Goal: Transaction & Acquisition: Purchase product/service

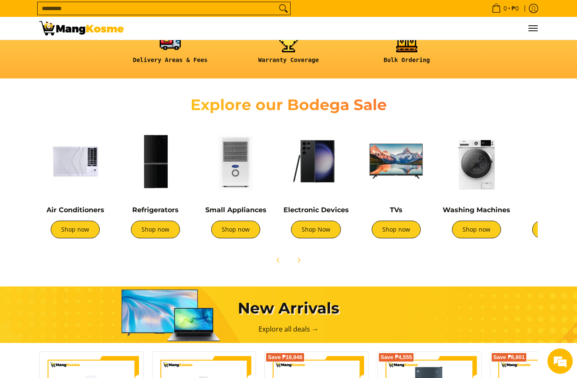
scroll to position [0, 336]
click at [71, 236] on link "Shop now" at bounding box center [75, 230] width 49 height 18
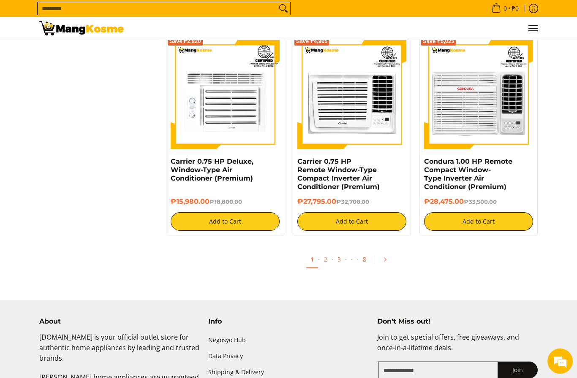
scroll to position [1570, 0]
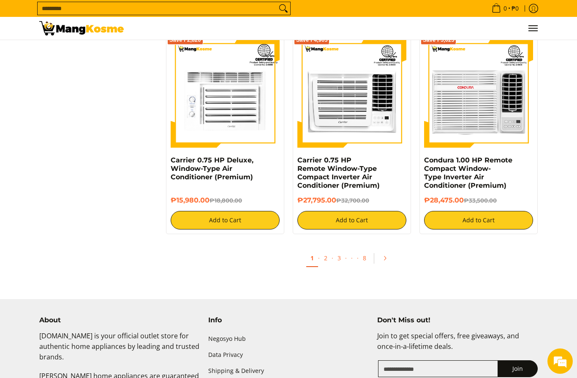
click at [387, 261] on icon "Pagination" at bounding box center [385, 259] width 6 height 6
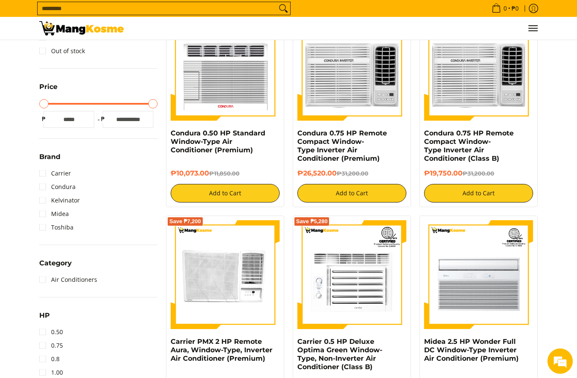
scroll to position [183, 0]
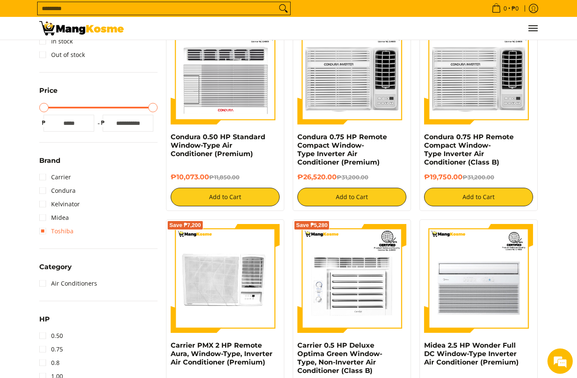
click at [43, 234] on link "Toshiba" at bounding box center [56, 232] width 34 height 14
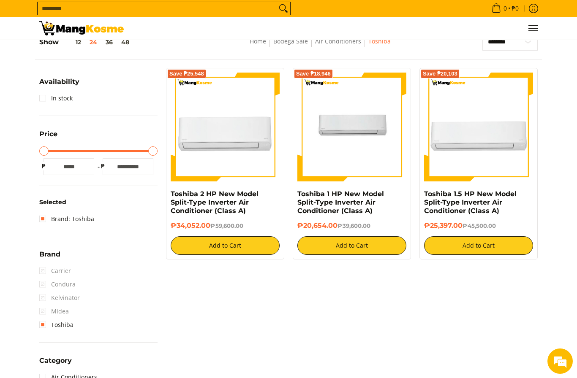
scroll to position [119, 0]
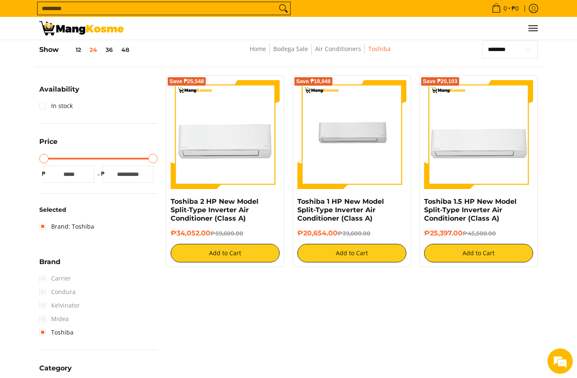
click at [474, 255] on button "Add to Cart" at bounding box center [478, 253] width 109 height 19
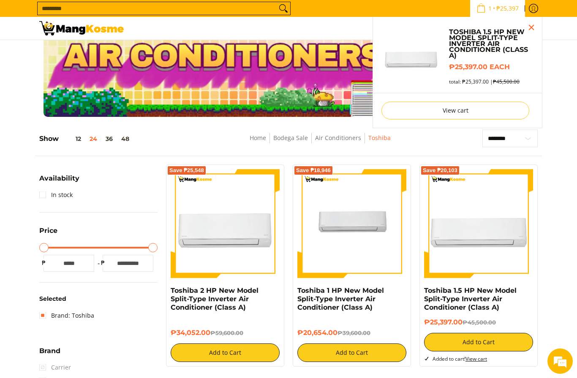
scroll to position [0, 0]
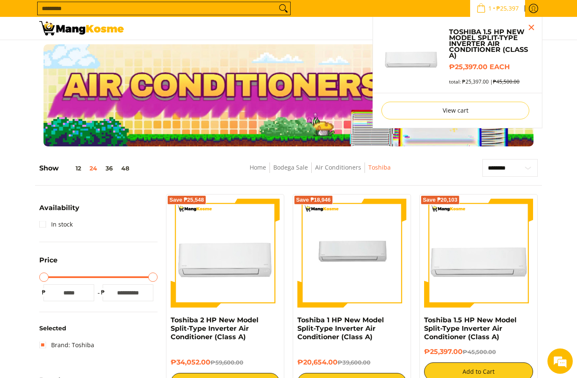
click at [259, 168] on link "Home" at bounding box center [258, 167] width 16 height 8
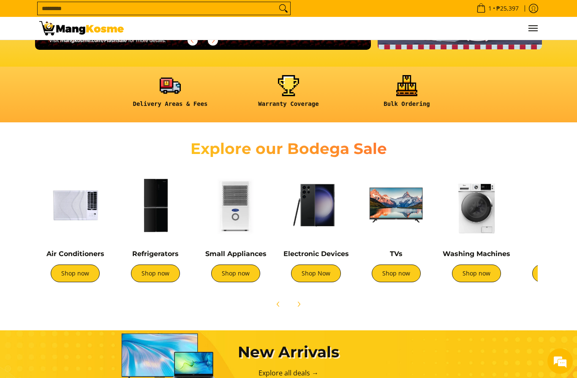
scroll to position [206, 0]
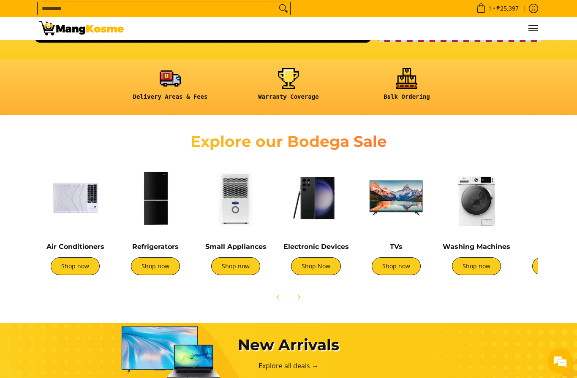
click at [156, 268] on link "Shop now" at bounding box center [155, 267] width 49 height 18
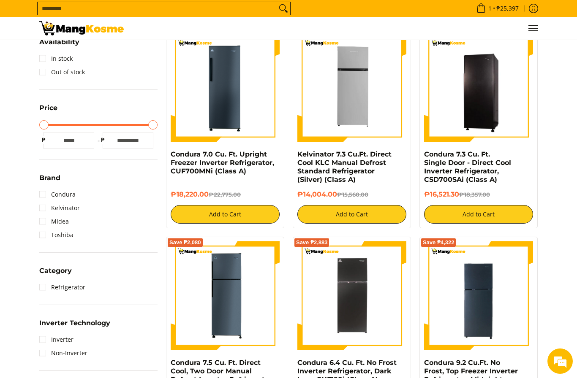
scroll to position [168, 0]
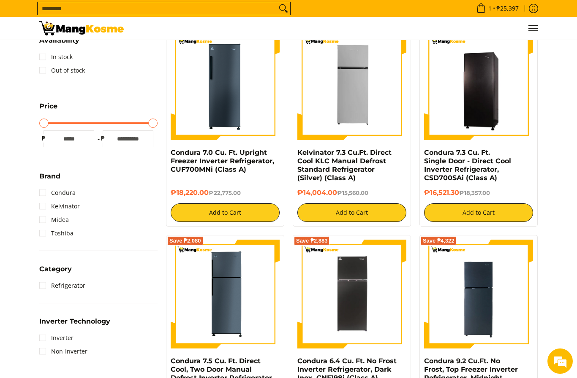
click at [42, 236] on link "Toshiba" at bounding box center [56, 234] width 34 height 14
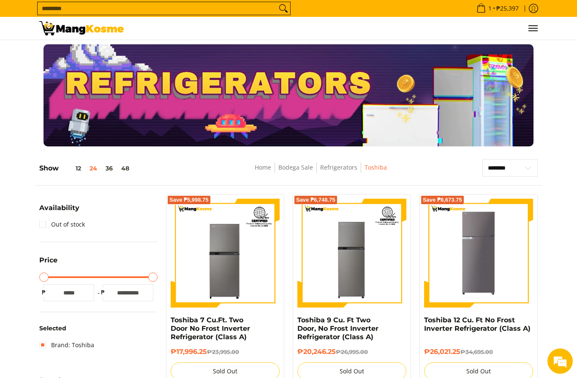
click at [535, 28] on span "Menu" at bounding box center [533, 28] width 10 height 0
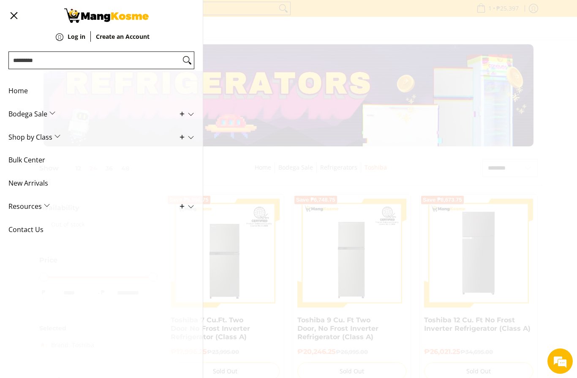
click at [16, 93] on span "Home" at bounding box center [94, 90] width 173 height 23
